Goal: Entertainment & Leisure: Consume media (video, audio)

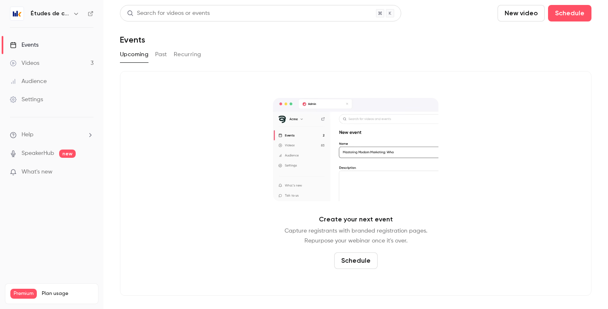
click at [71, 13] on button "button" at bounding box center [76, 14] width 10 height 10
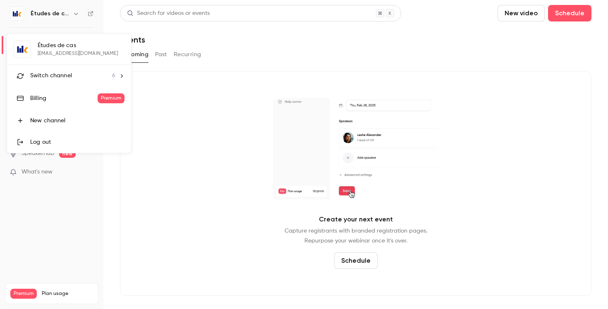
click at [69, 75] on span "Switch channel" at bounding box center [51, 76] width 42 height 9
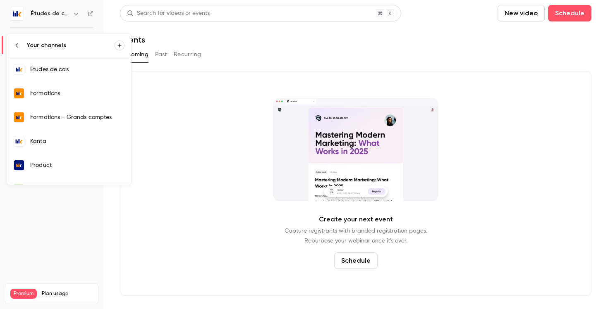
click at [67, 89] on div "Formations" at bounding box center [77, 93] width 94 height 8
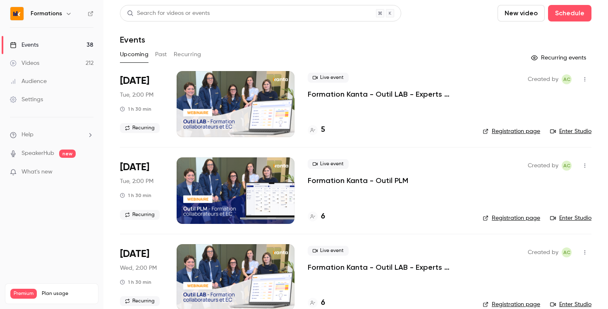
click at [162, 52] on button "Past" at bounding box center [161, 54] width 12 height 13
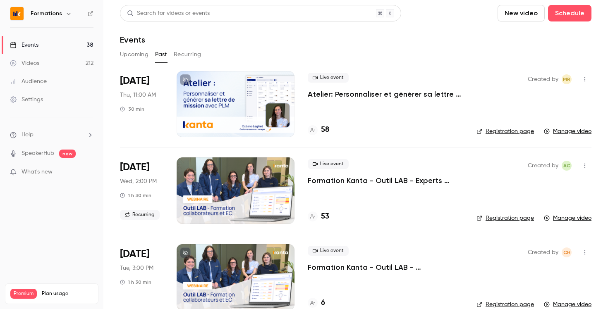
click at [148, 103] on div "[DATE] Thu, 11:00 AM 30 min" at bounding box center [141, 104] width 43 height 66
click at [338, 101] on div "Live event Atelier: Personnaliser et générer sa lettre de mission avec PLM 58" at bounding box center [386, 104] width 156 height 66
click at [338, 96] on p "Atelier: Personnaliser et générer sa lettre de mission avec PLM" at bounding box center [386, 94] width 156 height 10
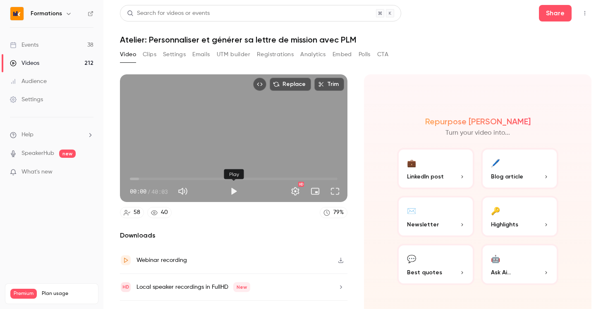
click at [228, 194] on button "Play" at bounding box center [234, 191] width 17 height 17
click at [314, 188] on button "Turn on miniplayer" at bounding box center [315, 191] width 17 height 17
click at [332, 195] on button "Full screen" at bounding box center [335, 191] width 17 height 17
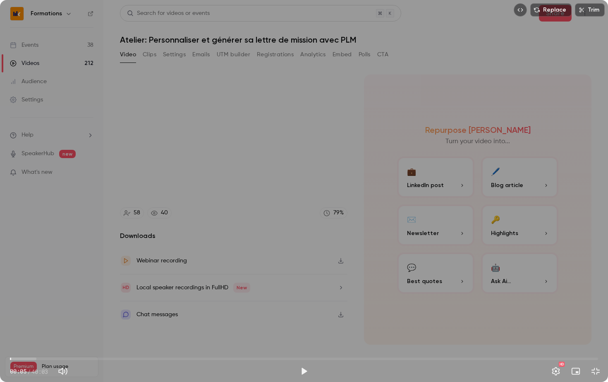
click at [151, 306] on div "Replace Trim 00:05 00:05 / 40:03 HD" at bounding box center [304, 191] width 608 height 382
click at [59, 309] on span "03:19" at bounding box center [304, 358] width 588 height 13
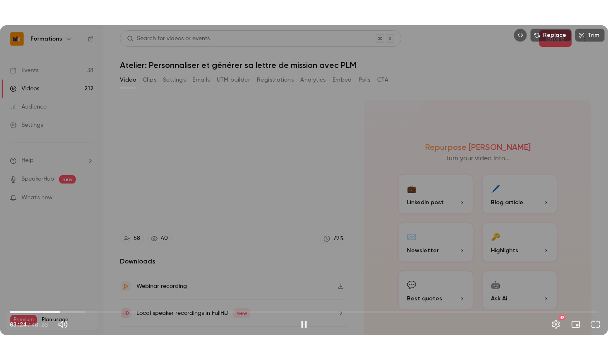
scroll to position [18, 0]
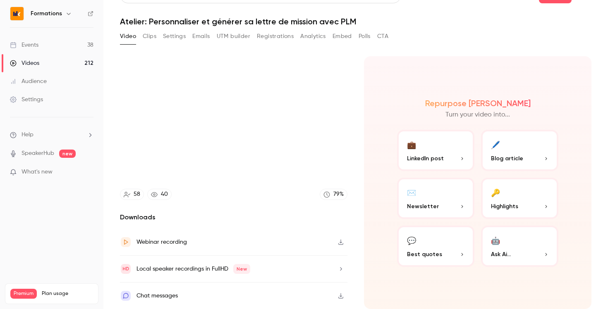
click at [175, 300] on div "Chat messages" at bounding box center [157, 296] width 41 height 10
click at [343, 294] on icon "button" at bounding box center [341, 296] width 7 height 6
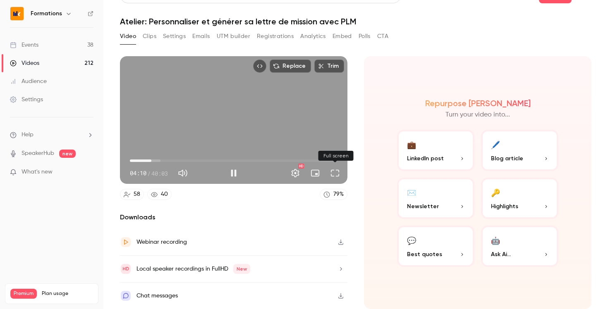
click at [333, 173] on button "Full screen" at bounding box center [335, 173] width 17 height 17
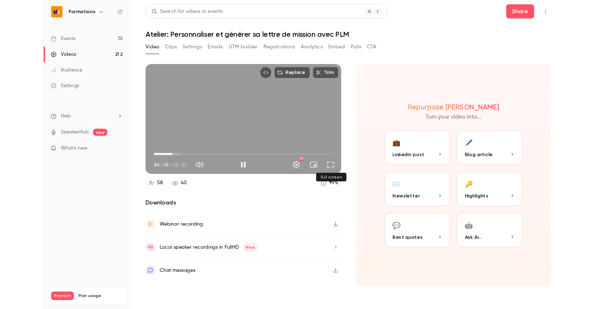
scroll to position [0, 0]
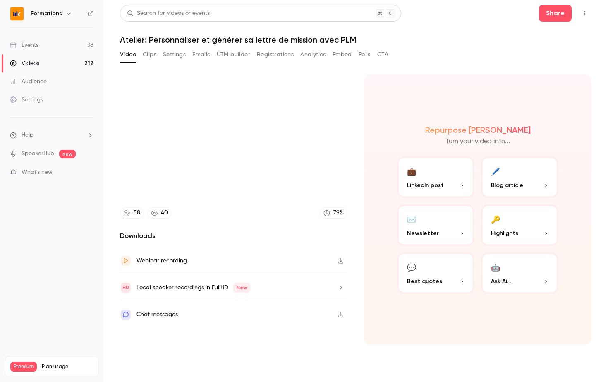
type input "*****"
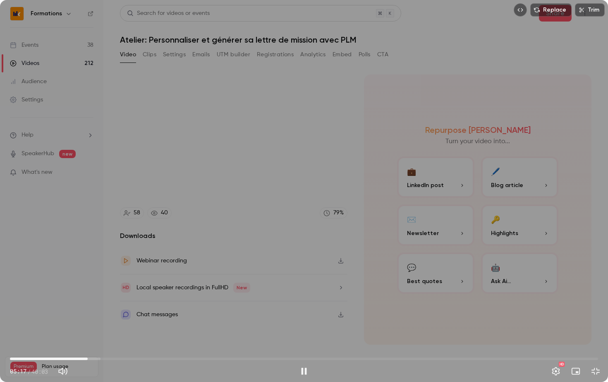
click at [88, 309] on span "05:17" at bounding box center [304, 358] width 588 height 13
click at [101, 309] on span "06:10" at bounding box center [304, 358] width 588 height 13
click at [116, 309] on span "06:10" at bounding box center [304, 358] width 588 height 13
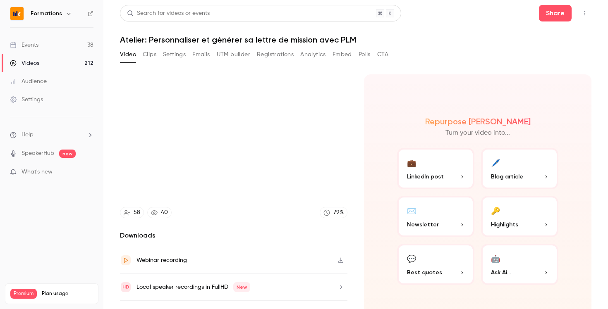
type input "*****"
